Goal: Browse casually

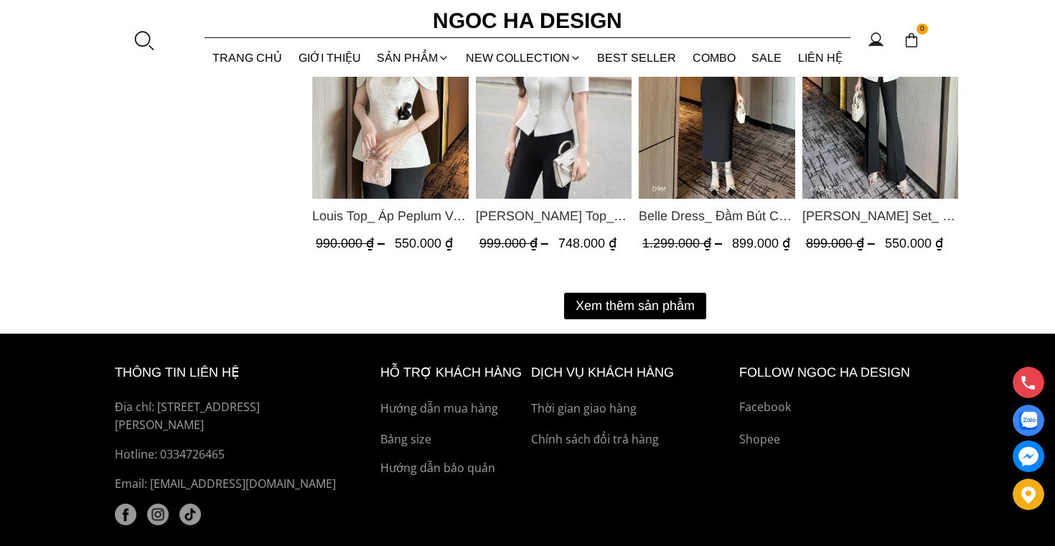
scroll to position [1895, 0]
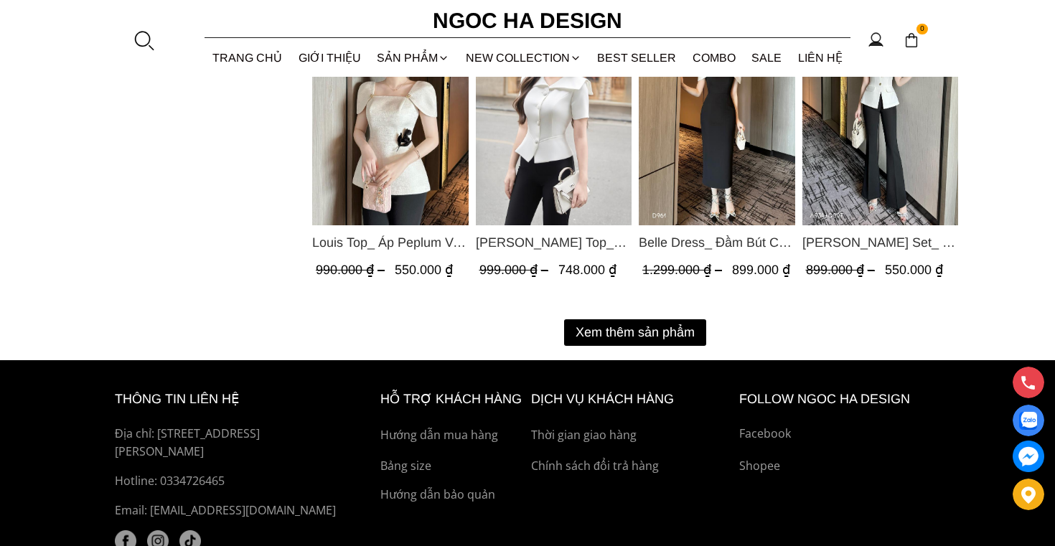
click at [644, 332] on button "Xem thêm sản phẩm" at bounding box center [635, 332] width 142 height 27
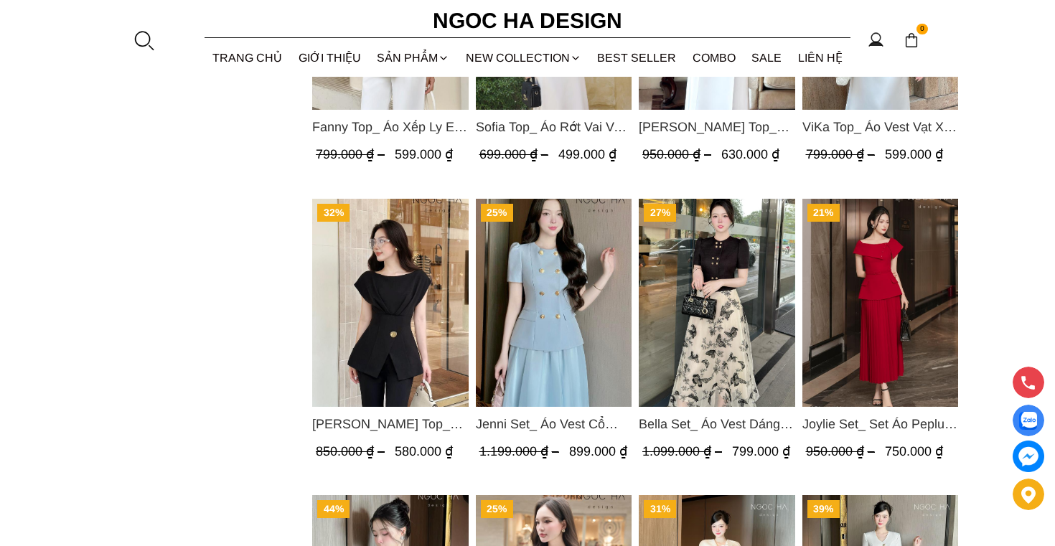
scroll to position [1291, 0]
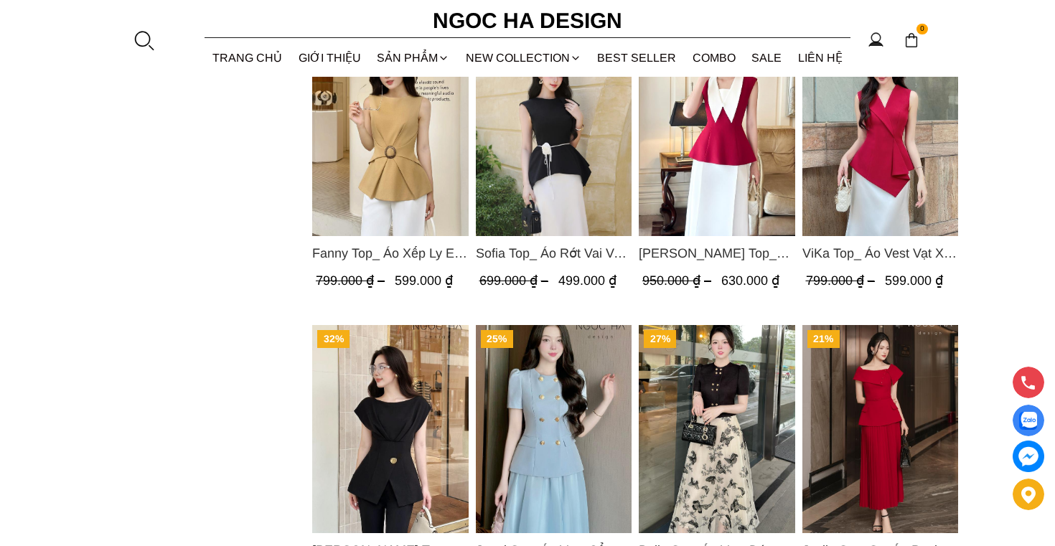
click at [372, 402] on img "Product image - Jenny Top_ Áo Mix Tơ Thân Bổ Mảnh Vạt Chéo Màu Đen A1057" at bounding box center [390, 429] width 157 height 208
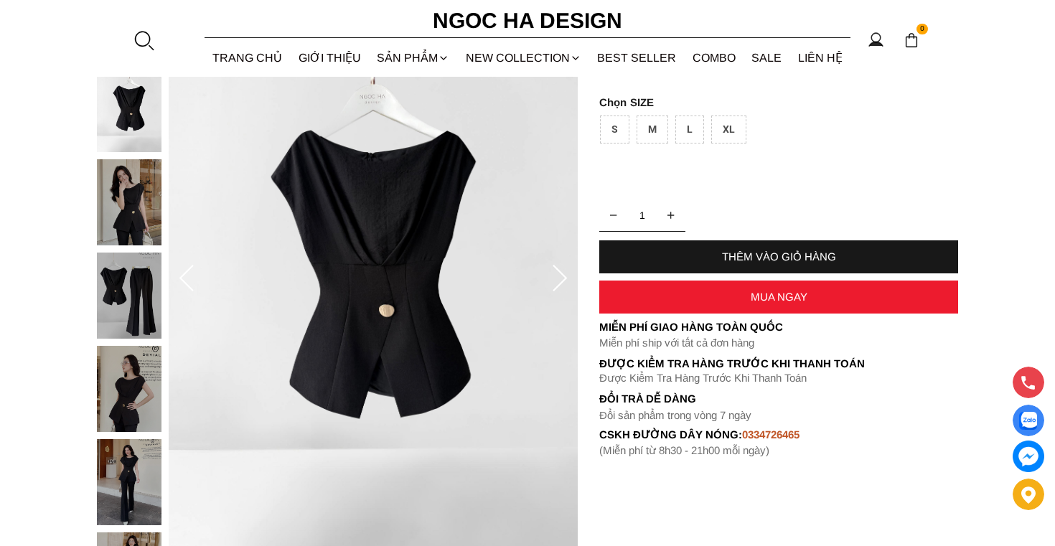
scroll to position [195, 0]
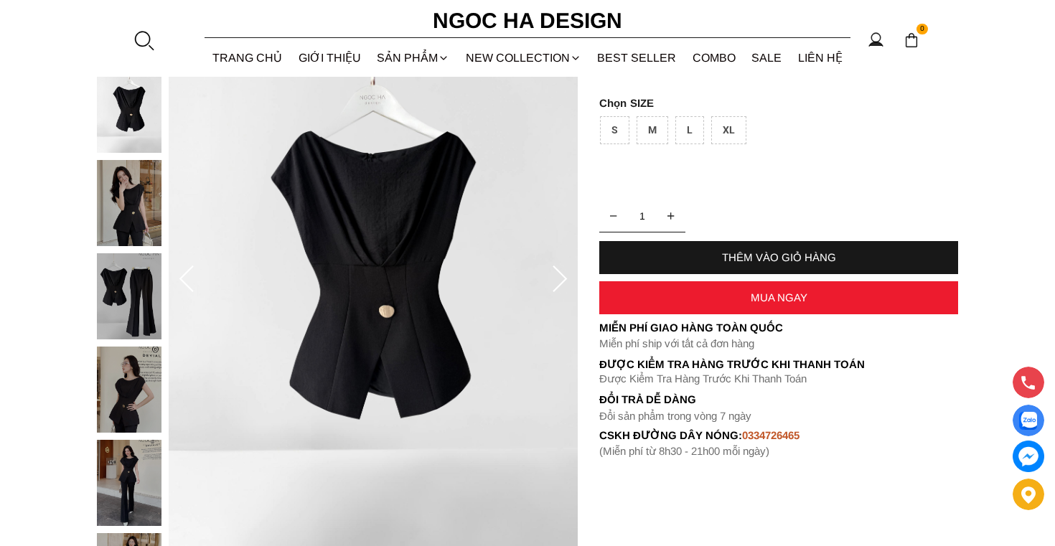
click at [141, 400] on img at bounding box center [129, 390] width 65 height 86
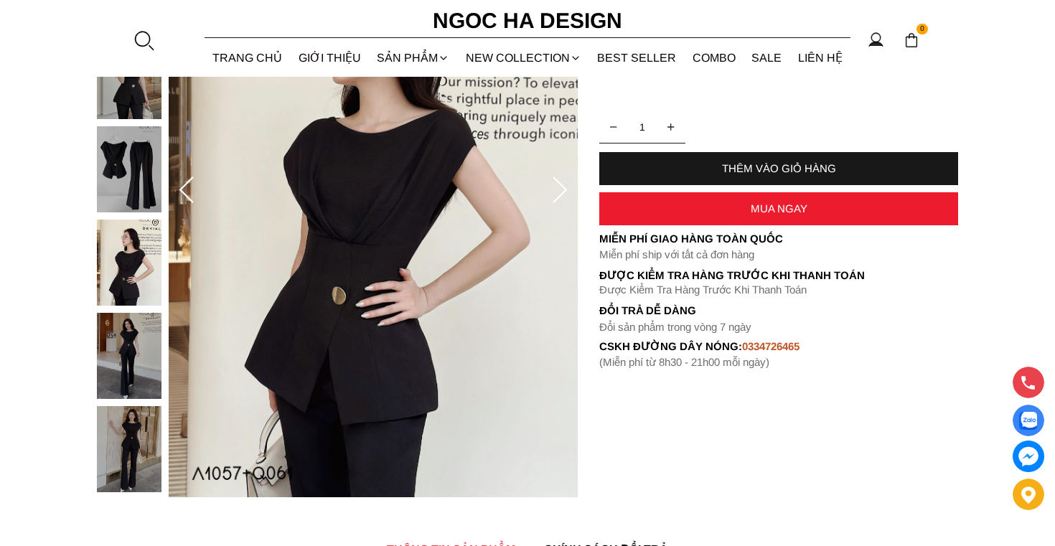
scroll to position [317, 0]
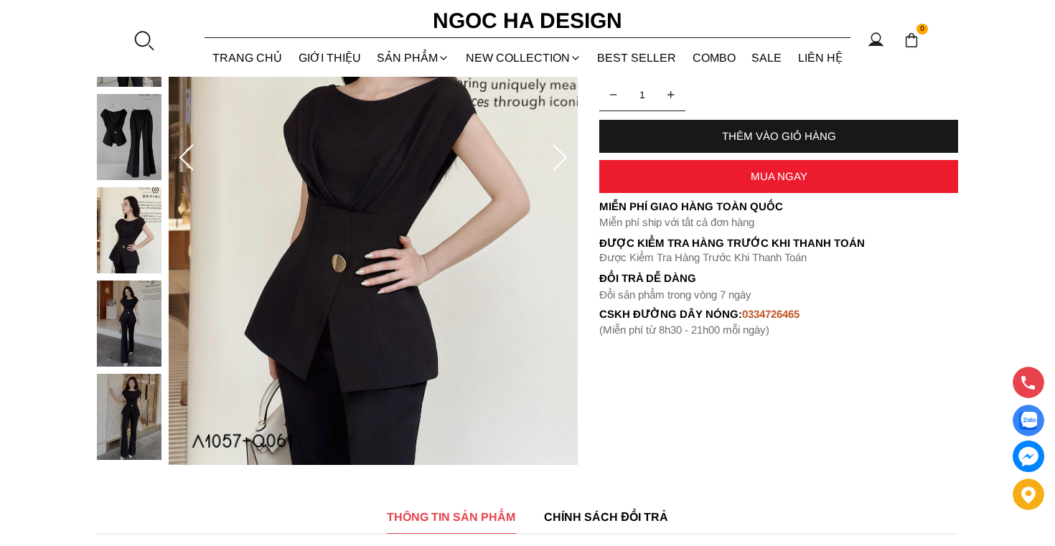
click at [137, 424] on img at bounding box center [129, 417] width 65 height 86
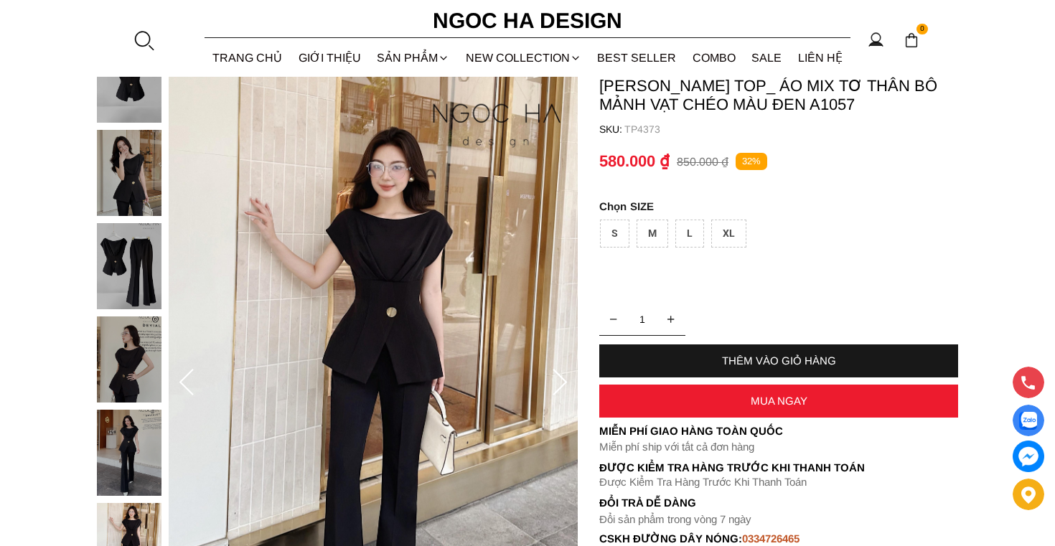
scroll to position [64, 0]
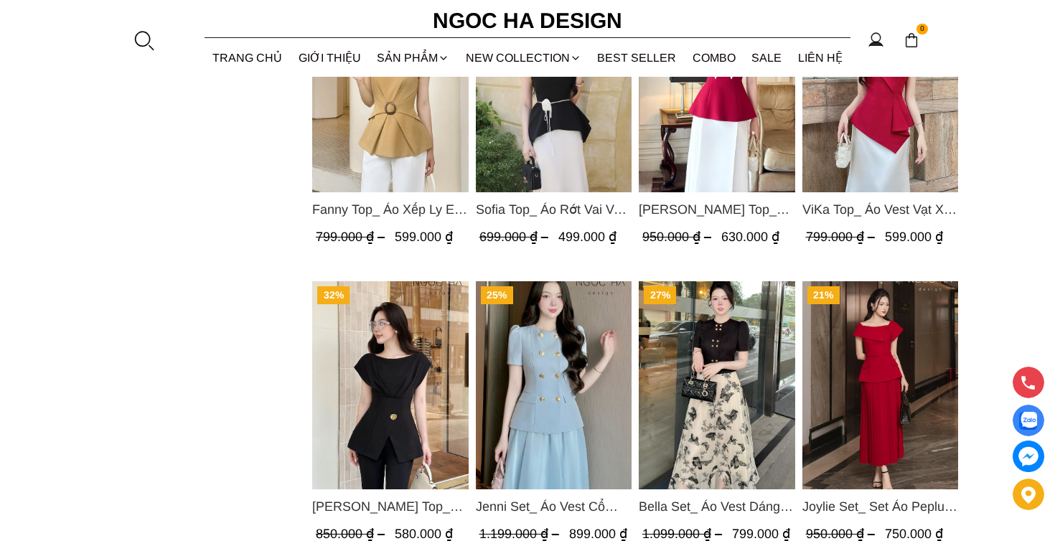
scroll to position [908, 0]
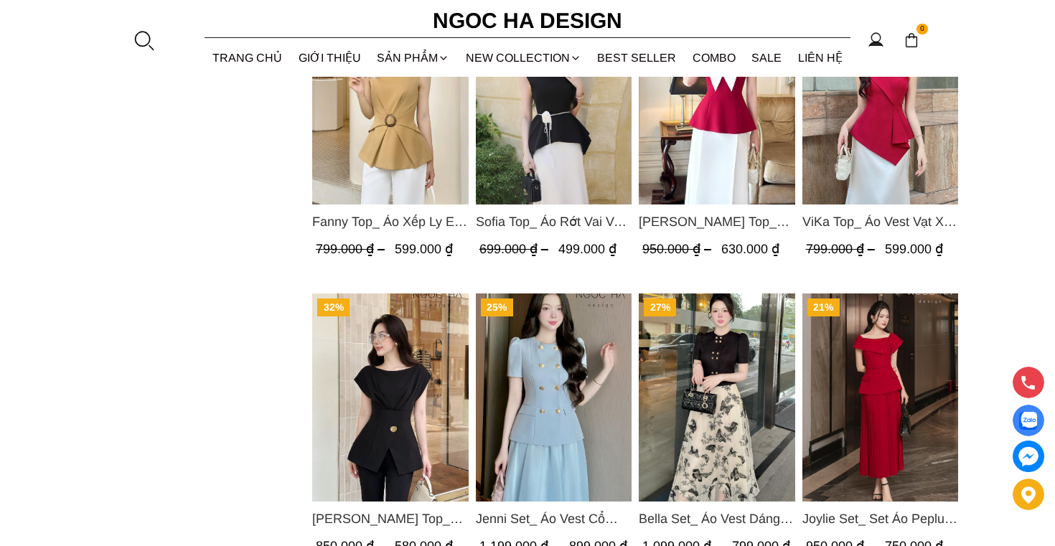
click at [409, 413] on img "Product image - Jenny Top_ Áo Mix Tơ Thân Bổ Mảnh Vạt Chéo Màu Đen A1057" at bounding box center [390, 398] width 157 height 208
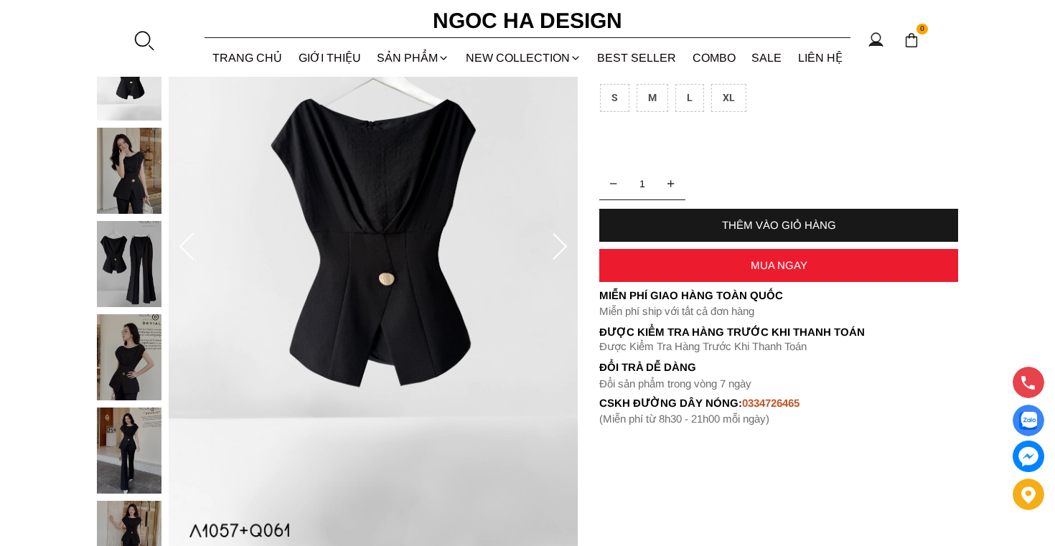
scroll to position [231, 0]
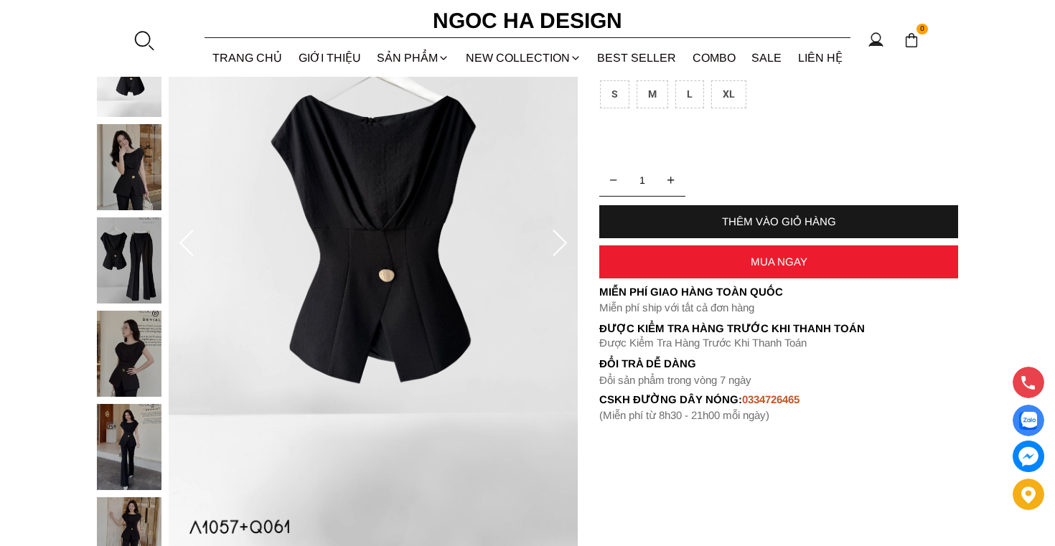
click at [554, 246] on icon at bounding box center [560, 244] width 29 height 29
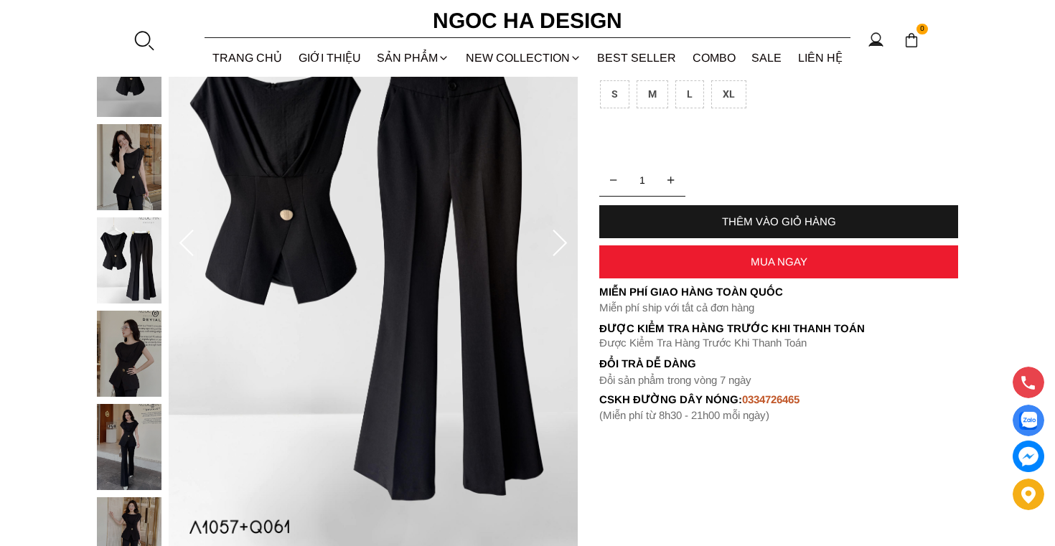
click at [554, 246] on icon at bounding box center [560, 244] width 29 height 29
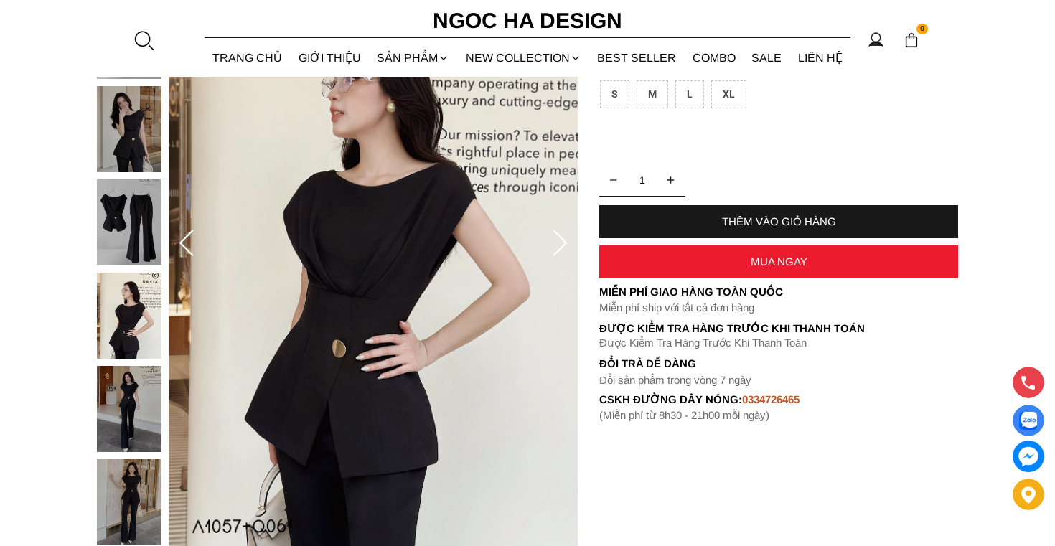
click at [554, 246] on icon at bounding box center [560, 244] width 29 height 29
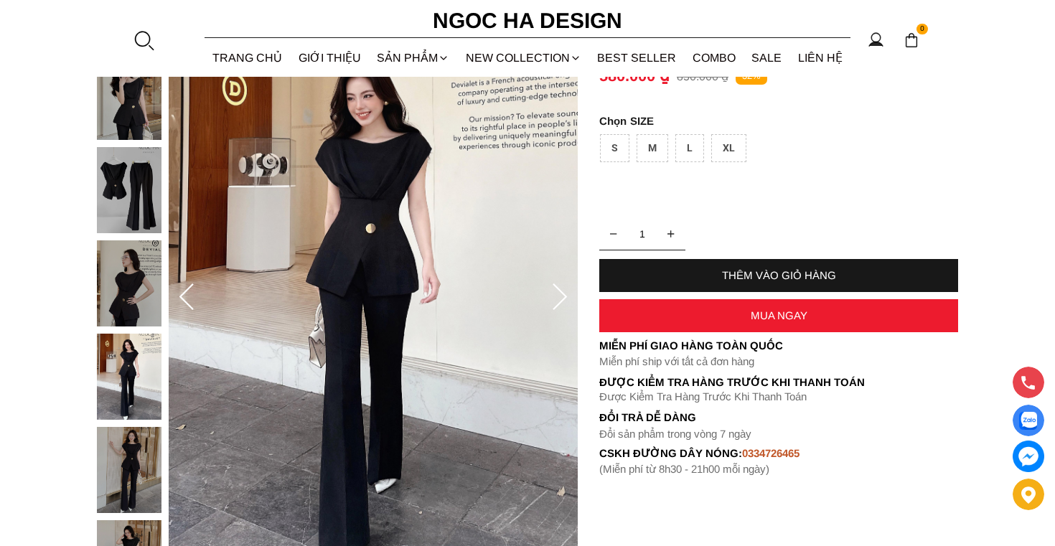
scroll to position [176, 0]
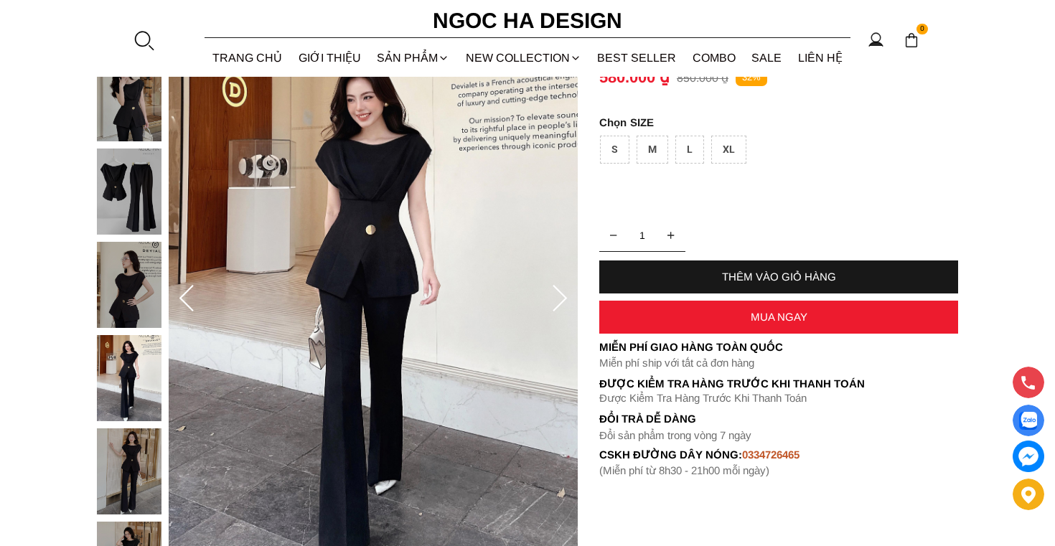
click at [553, 288] on icon at bounding box center [560, 299] width 29 height 29
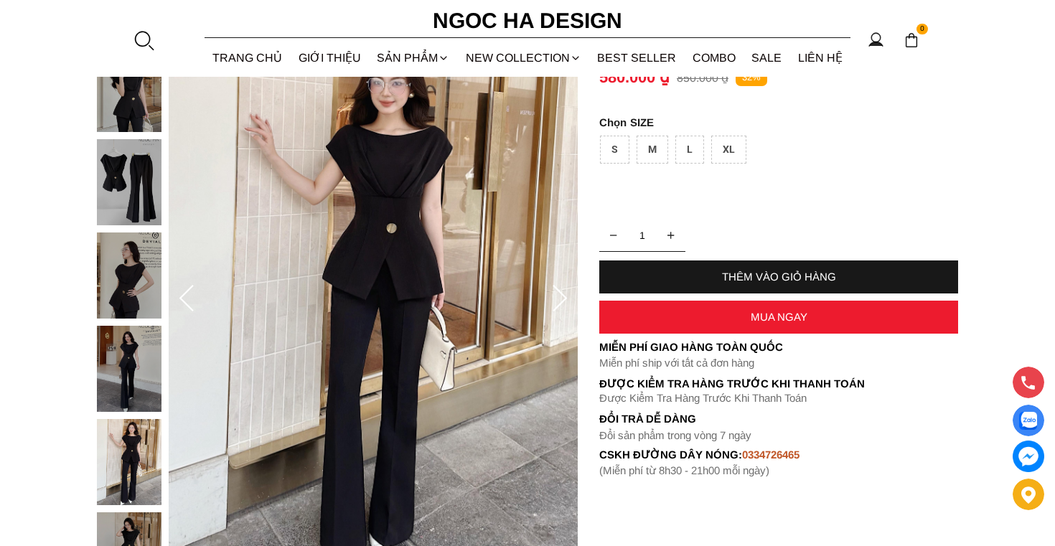
click at [151, 126] on img at bounding box center [129, 89] width 65 height 86
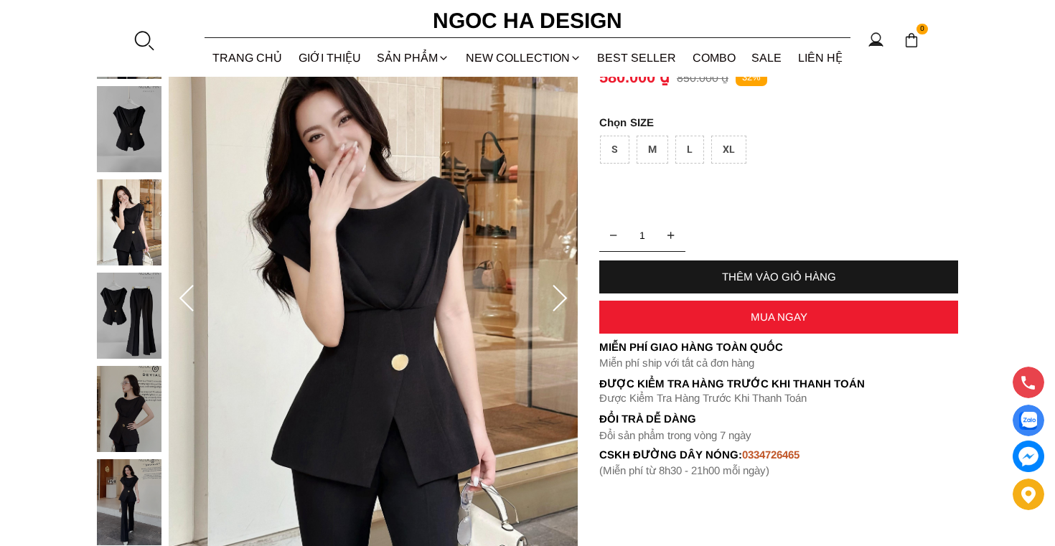
click at [141, 367] on img at bounding box center [129, 409] width 65 height 86
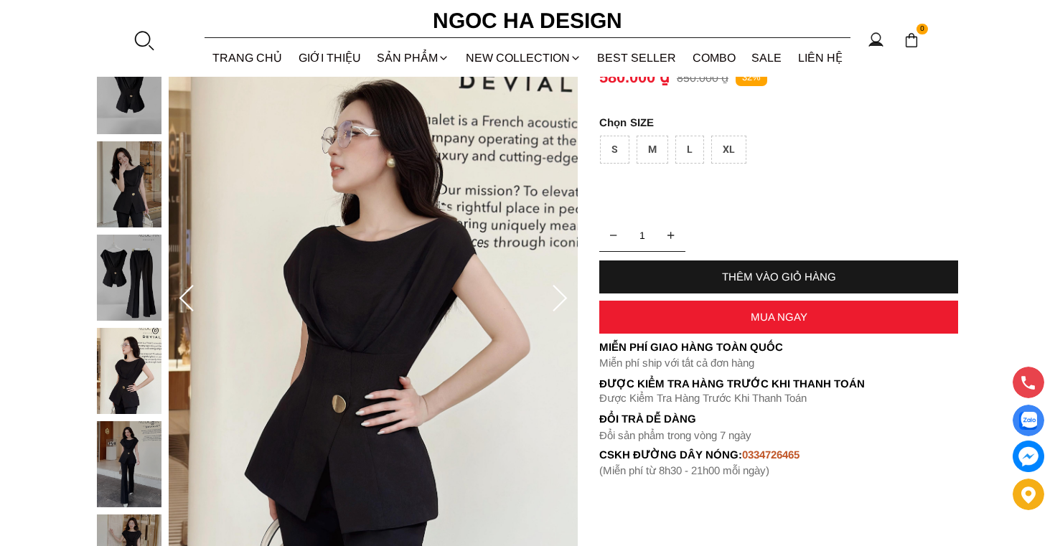
click at [144, 457] on img at bounding box center [129, 464] width 65 height 86
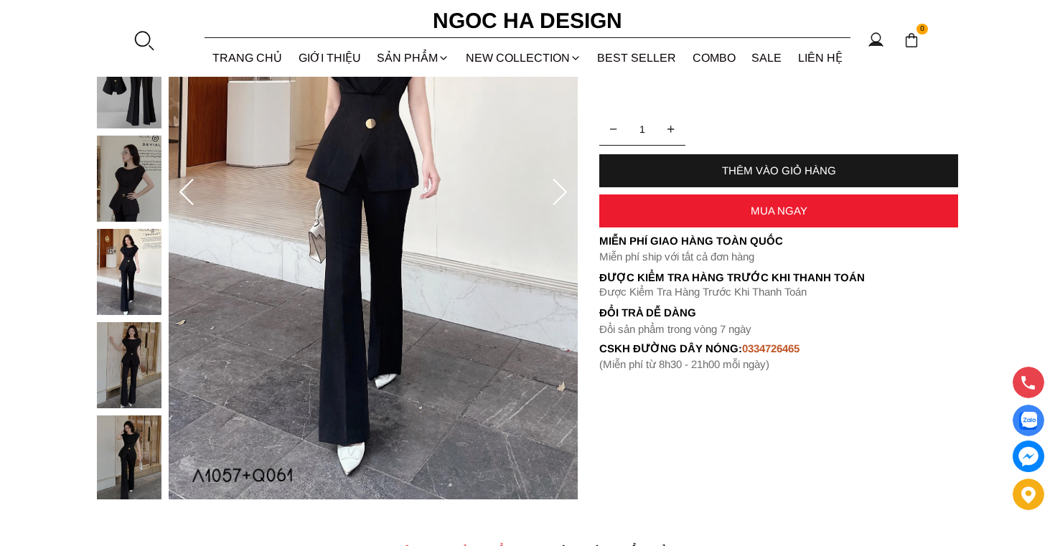
scroll to position [305, 0]
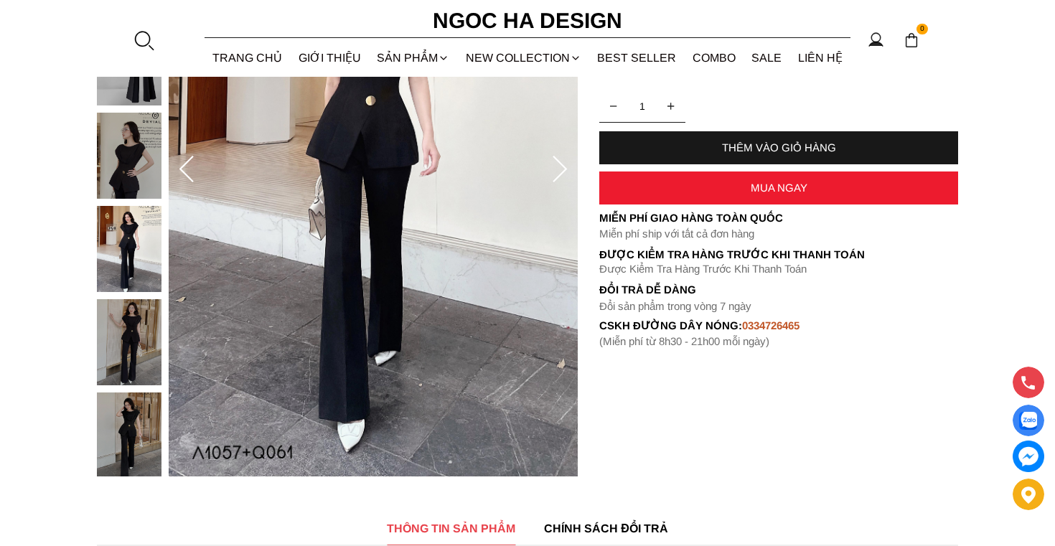
click at [140, 452] on img at bounding box center [129, 436] width 65 height 86
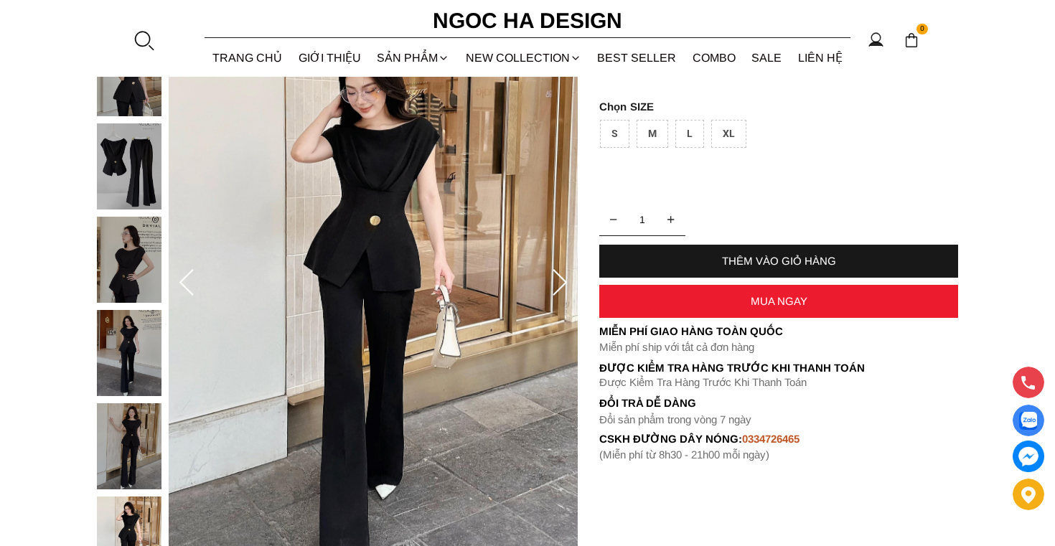
scroll to position [187, 0]
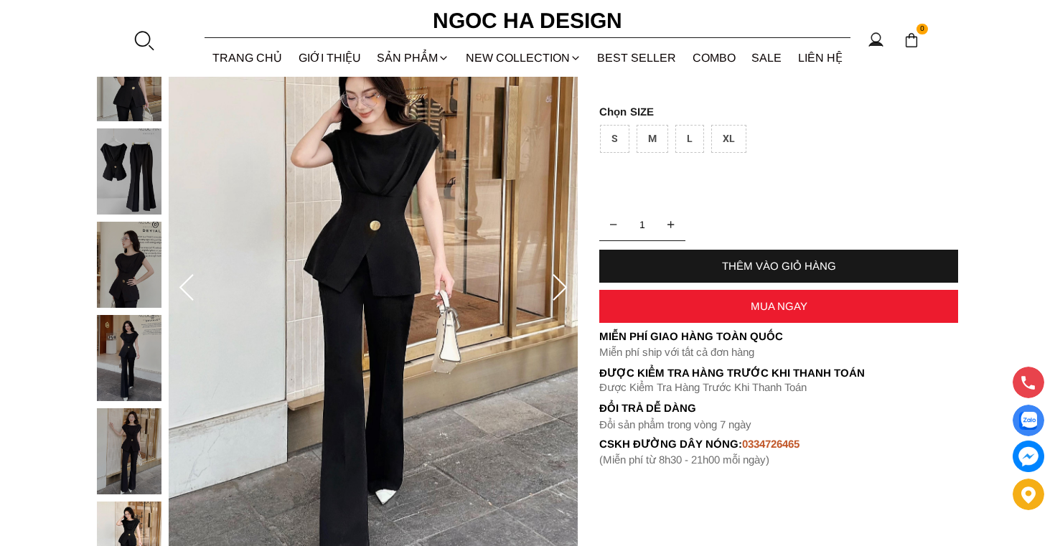
click at [136, 337] on img at bounding box center [129, 358] width 65 height 86
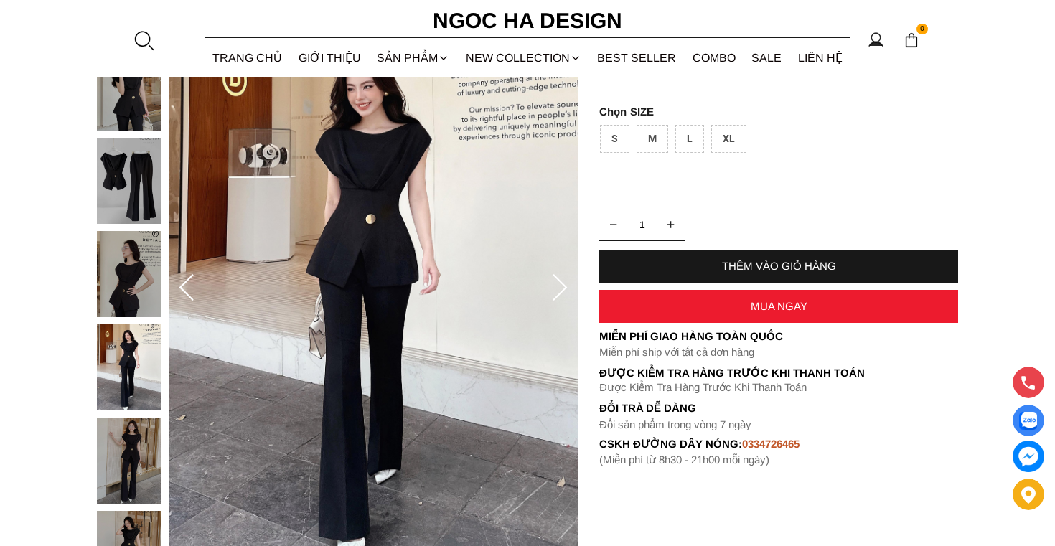
click at [129, 281] on img at bounding box center [129, 274] width 65 height 86
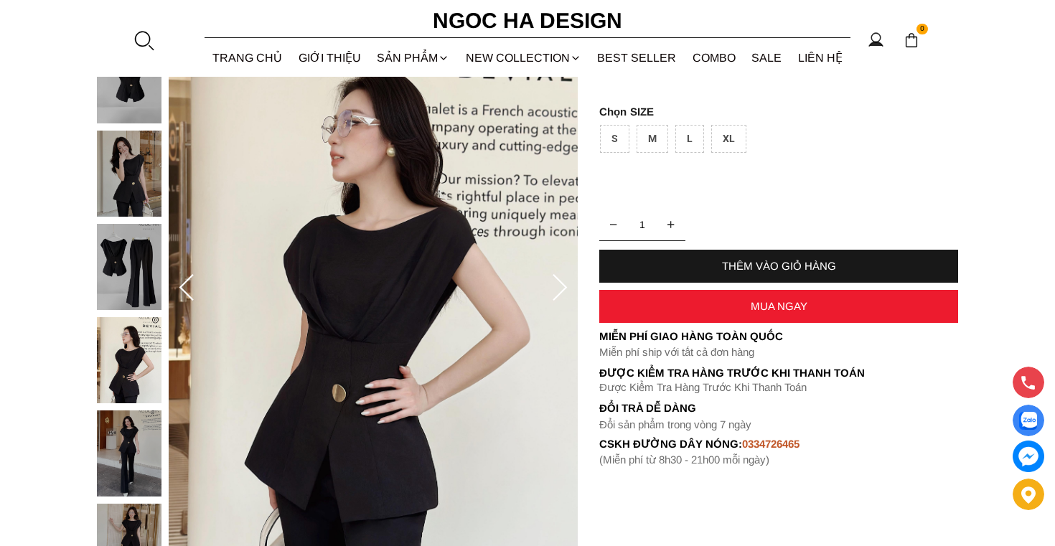
click at [133, 235] on img at bounding box center [129, 267] width 65 height 86
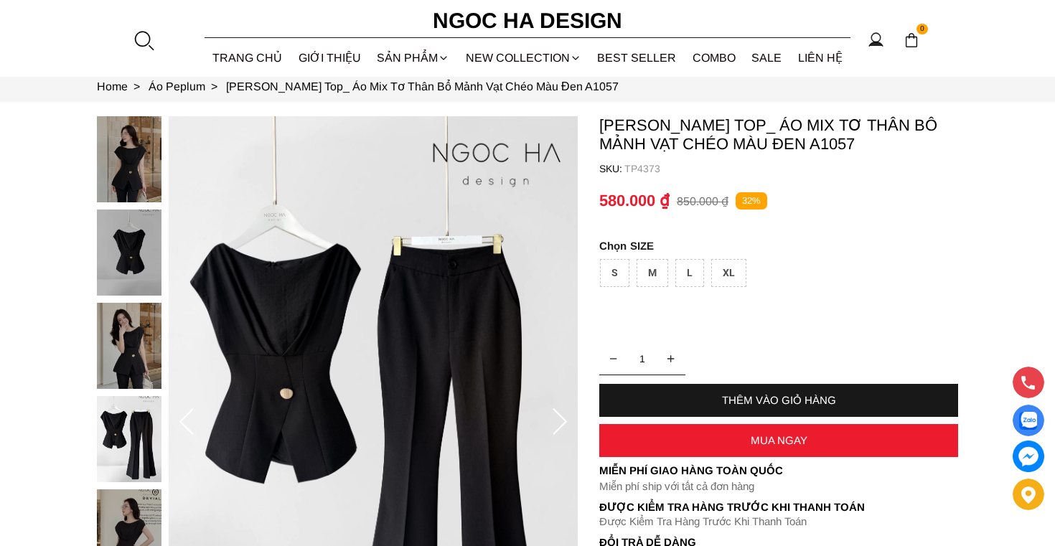
scroll to position [49, 0]
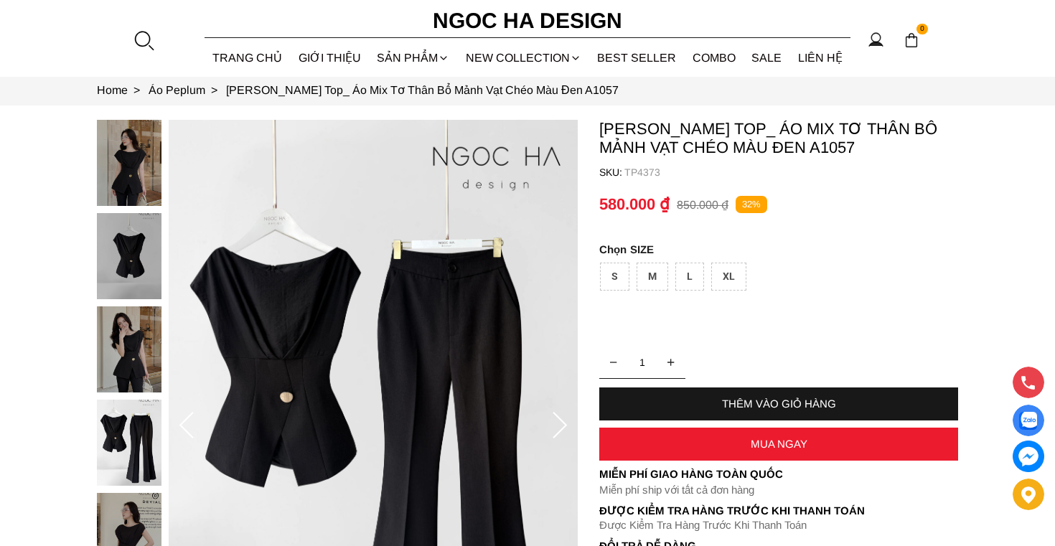
click at [127, 158] on img at bounding box center [129, 163] width 65 height 86
